Goal: Transaction & Acquisition: Download file/media

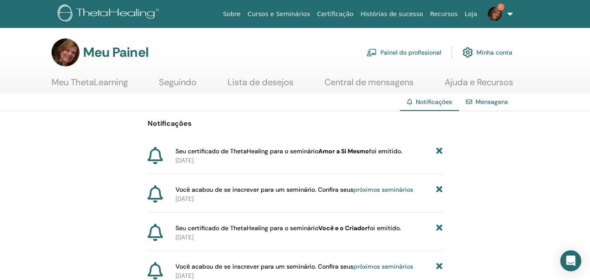
click at [106, 81] on font "Meu ThetaLearning" at bounding box center [90, 81] width 76 height 11
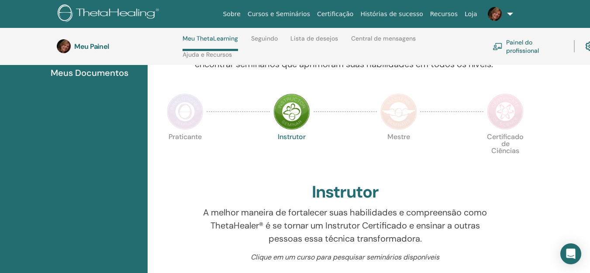
scroll to position [124, 0]
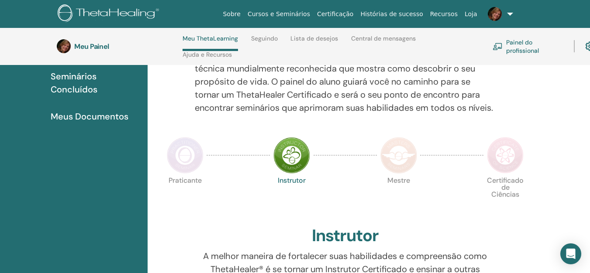
click at [531, 47] on font "Painel do profissional" at bounding box center [522, 46] width 33 height 16
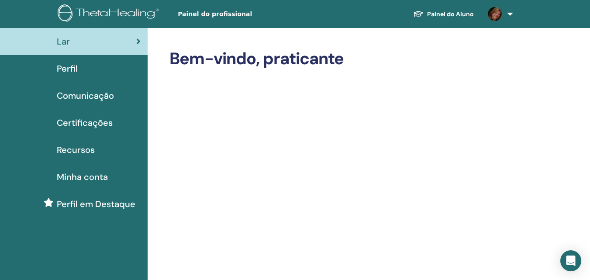
click at [512, 14] on link at bounding box center [499, 14] width 36 height 28
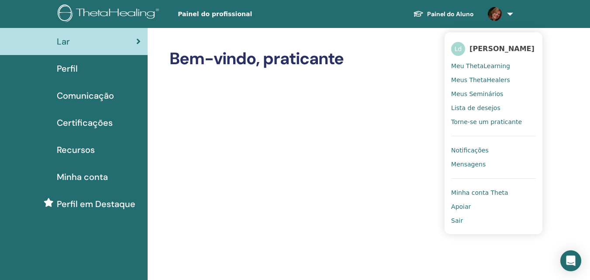
click at [488, 69] on font "Meu ThetaLearning" at bounding box center [480, 65] width 59 height 7
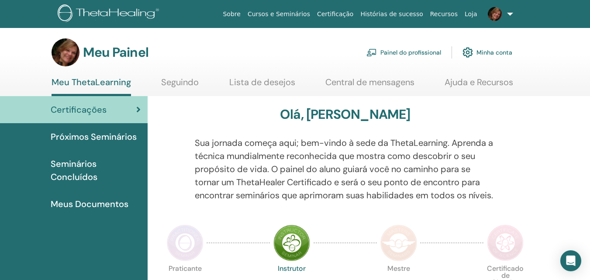
click at [79, 166] on font "Seminários Concluídos" at bounding box center [74, 170] width 47 height 24
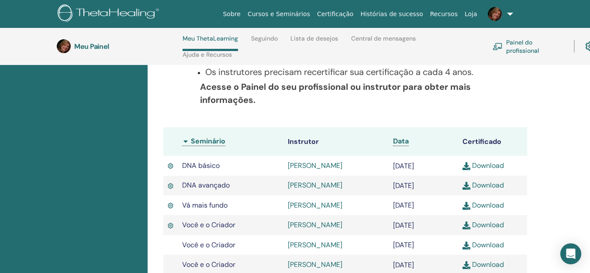
scroll to position [255, 0]
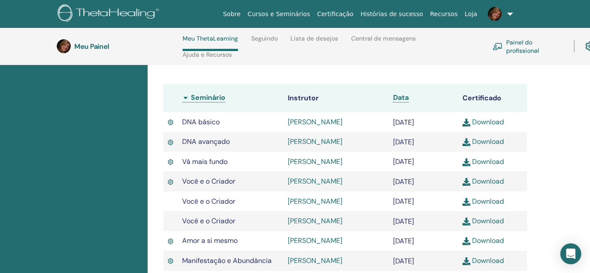
click at [489, 127] on font "Download" at bounding box center [488, 121] width 32 height 9
click at [490, 146] on font "Download" at bounding box center [488, 141] width 32 height 9
click at [488, 166] on font "Download" at bounding box center [488, 161] width 32 height 9
click at [492, 186] on font "Download" at bounding box center [488, 181] width 32 height 9
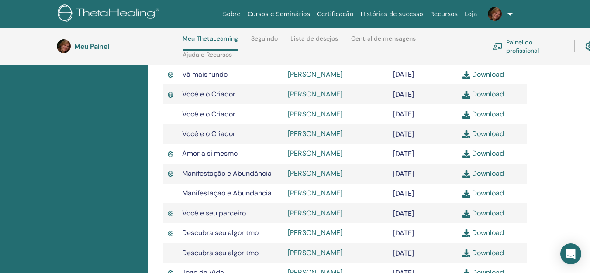
click at [495, 158] on font "Download" at bounding box center [488, 153] width 32 height 9
click at [492, 178] on font "Download" at bounding box center [488, 173] width 32 height 9
click at [488, 198] on font "Download" at bounding box center [488, 193] width 32 height 9
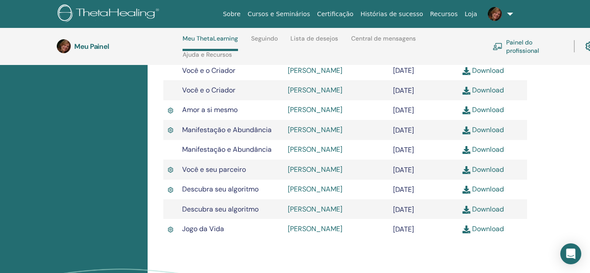
scroll to position [430, 0]
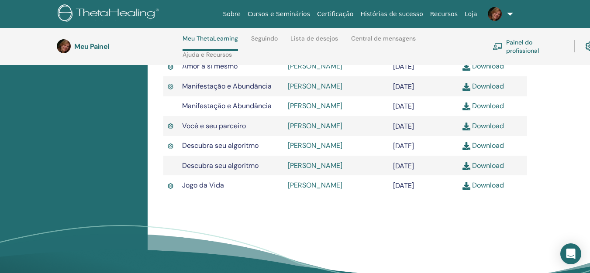
click at [485, 131] on font "Download" at bounding box center [488, 125] width 32 height 9
click at [488, 170] on font "Download" at bounding box center [488, 165] width 32 height 9
click at [484, 190] on font "Download" at bounding box center [488, 185] width 32 height 9
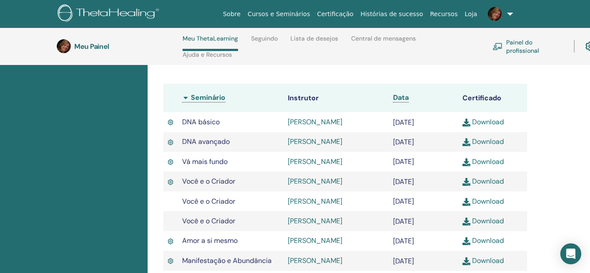
scroll to position [299, 0]
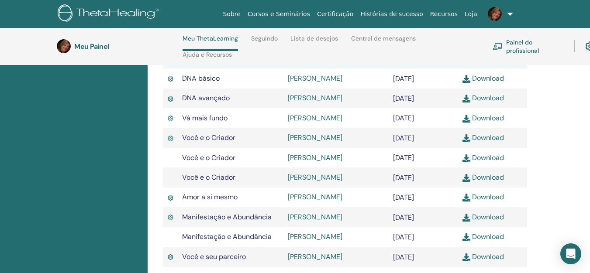
click at [500, 182] on font "Download" at bounding box center [488, 177] width 32 height 9
click at [87, 129] on div "Certificações Próximos Seminários Seminários Concluídos Meus Documentos" at bounding box center [74, 138] width 148 height 609
click at [499, 162] on font "Download" at bounding box center [488, 157] width 32 height 9
click at [497, 142] on font "Download" at bounding box center [488, 137] width 32 height 9
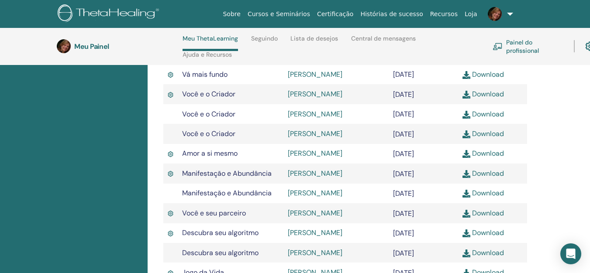
scroll to position [386, 0]
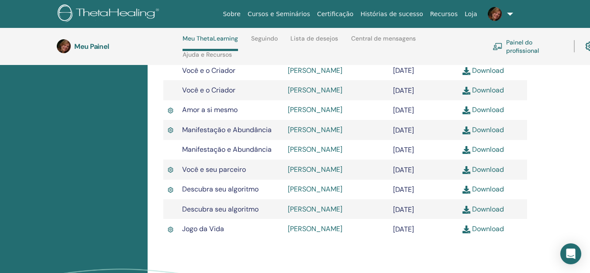
click at [491, 114] on font "Download" at bounding box center [488, 109] width 32 height 9
click at [494, 134] on font "Download" at bounding box center [488, 129] width 32 height 9
click at [488, 154] on font "Download" at bounding box center [488, 149] width 32 height 9
click at [543, 227] on div "Seminários Concluídos Abaixo você encontra seus seminários concluídos. Caso enc…" at bounding box center [369, 51] width 442 height 609
click at [486, 154] on font "Download" at bounding box center [488, 149] width 32 height 9
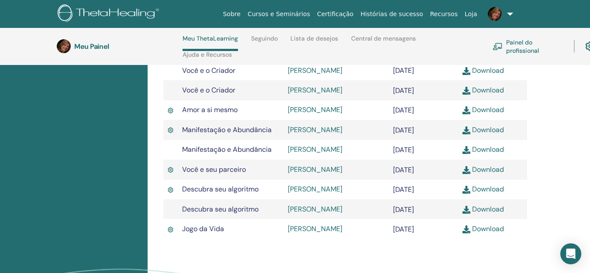
click at [487, 174] on font "Download" at bounding box center [488, 169] width 32 height 9
click at [483, 214] on font "Download" at bounding box center [488, 209] width 32 height 9
click at [492, 194] on font "Download" at bounding box center [488, 189] width 32 height 9
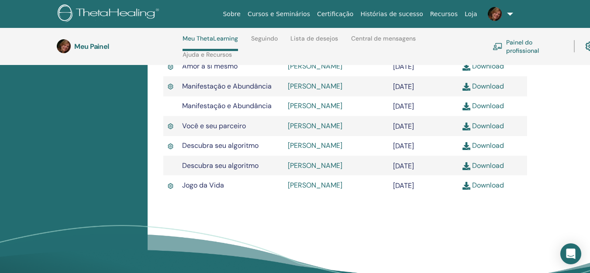
click at [483, 190] on font "Download" at bounding box center [488, 185] width 32 height 9
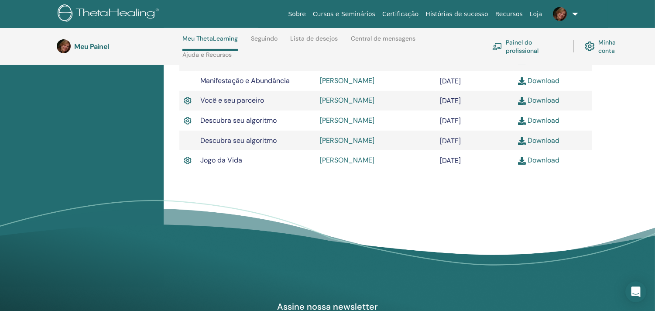
drag, startPoint x: 590, startPoint y: 0, endPoint x: 94, endPoint y: 195, distance: 532.3
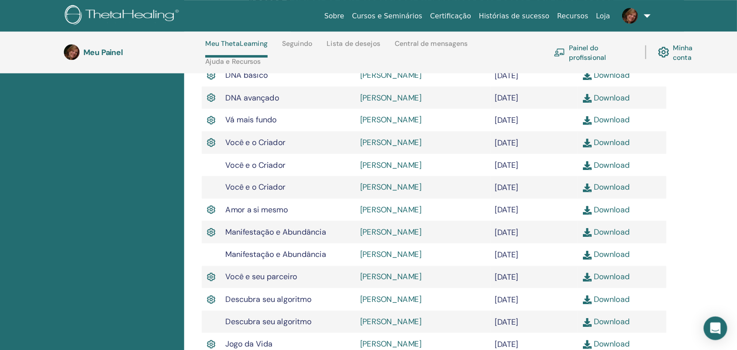
scroll to position [285, 0]
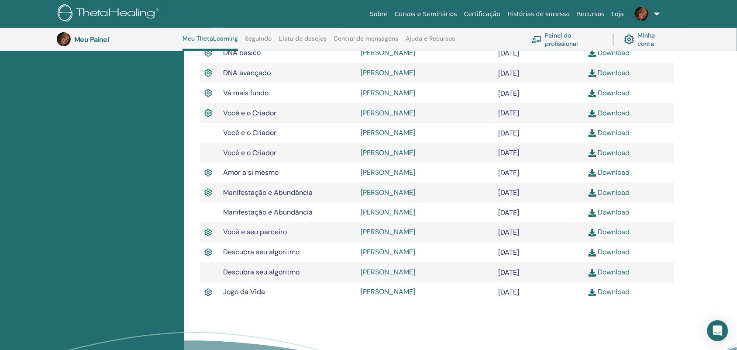
drag, startPoint x: 647, startPoint y: 2, endPoint x: 66, endPoint y: 191, distance: 611.4
click at [66, 191] on div "Certificações Próximos Seminários Seminários Concluídos Meus Documentos" at bounding box center [92, 127] width 184 height 585
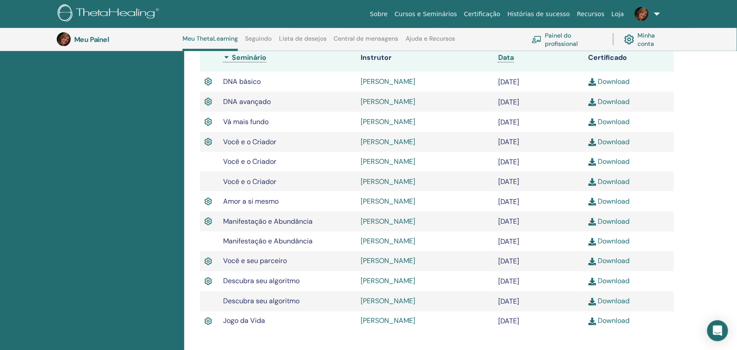
scroll to position [253, 0]
